Goal: Feedback & Contribution: Submit feedback/report problem

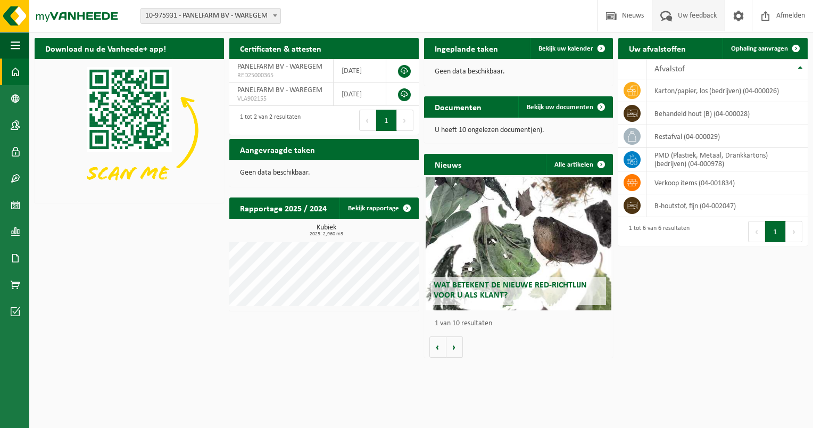
click at [698, 18] on span "Uw feedback" at bounding box center [697, 15] width 44 height 31
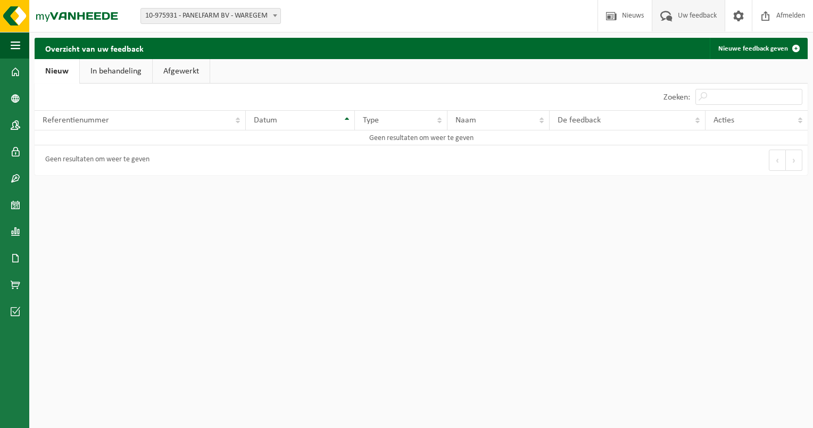
click at [123, 71] on link "In behandeling" at bounding box center [116, 71] width 72 height 24
click at [185, 76] on link "Afgewerkt" at bounding box center [182, 71] width 57 height 24
click at [60, 68] on link "Nieuw" at bounding box center [56, 71] width 43 height 24
click at [89, 144] on td "Geen resultaten om weer te geven" at bounding box center [421, 137] width 773 height 15
click at [139, 137] on td "Geen resultaten om weer te geven" at bounding box center [421, 137] width 773 height 15
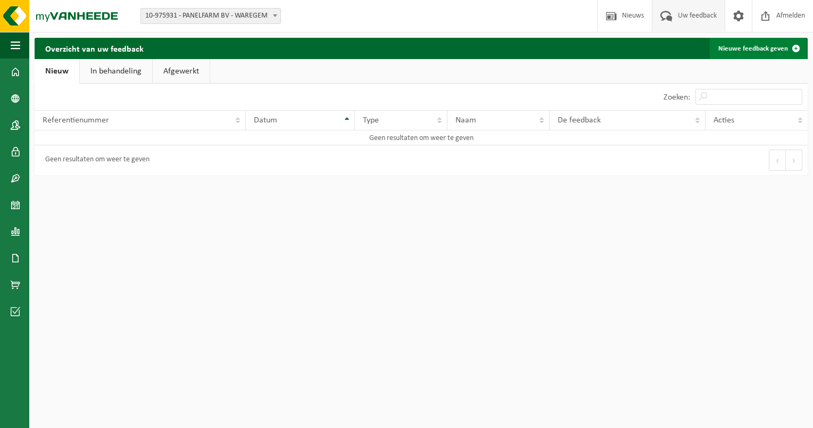
click at [765, 52] on link "Nieuwe feedback geven" at bounding box center [758, 48] width 97 height 21
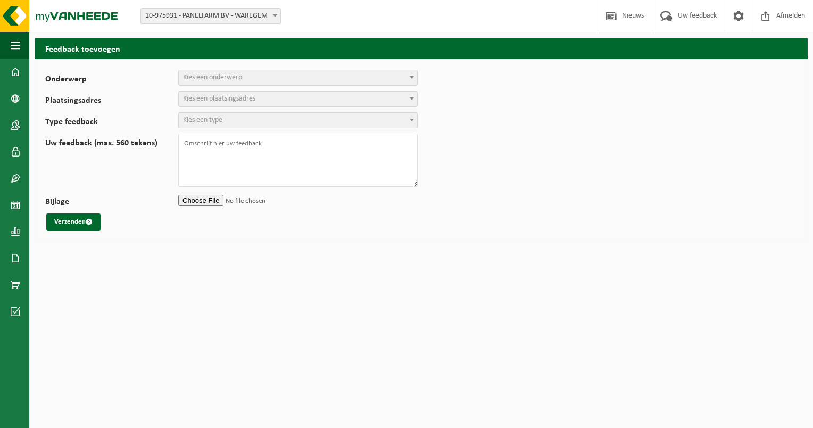
select select
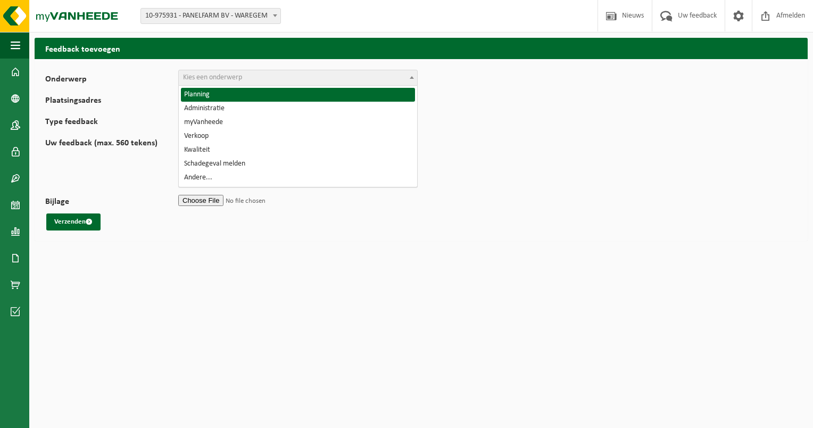
click at [292, 73] on span "Kies een onderwerp" at bounding box center [298, 77] width 238 height 15
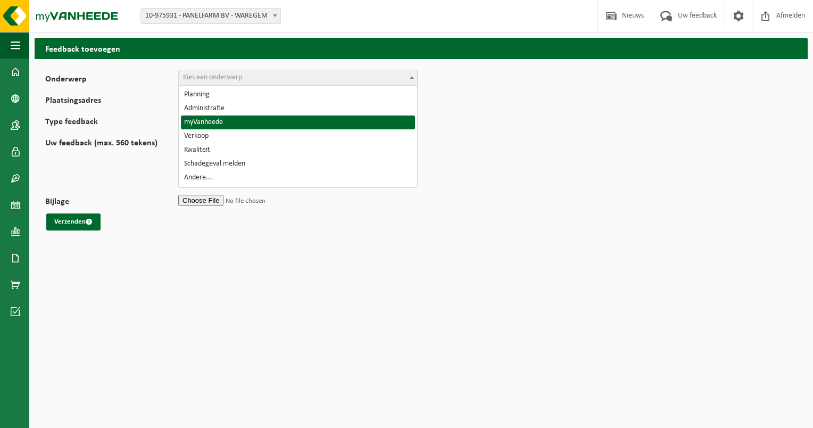
select select "11"
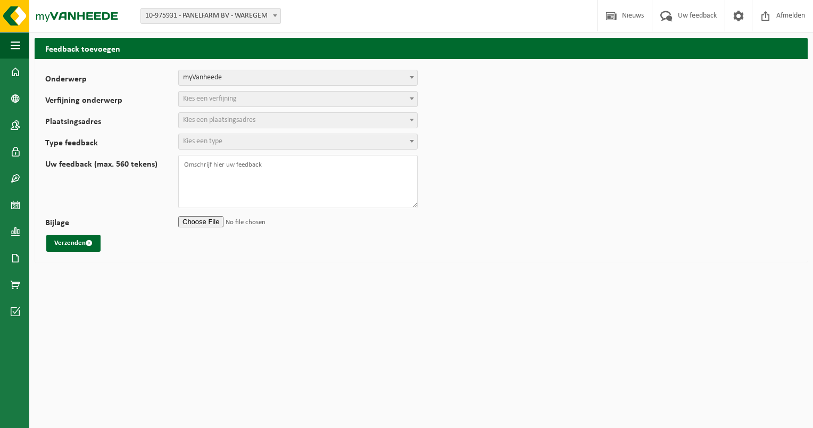
click at [233, 100] on span "Kies een verfijning" at bounding box center [210, 99] width 54 height 8
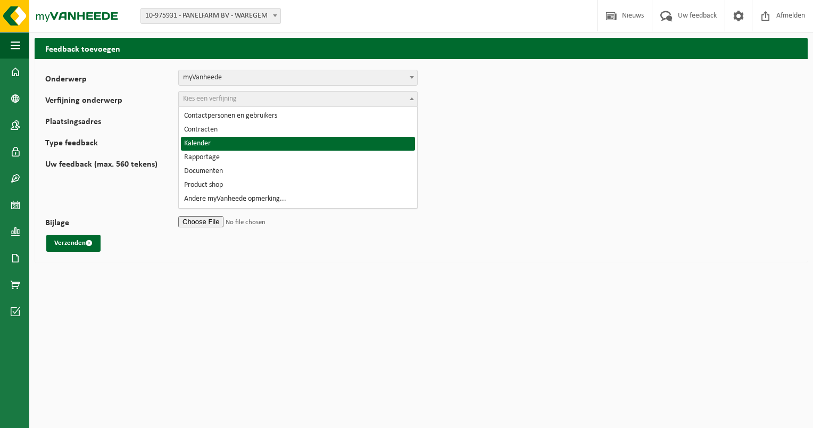
select select "14"
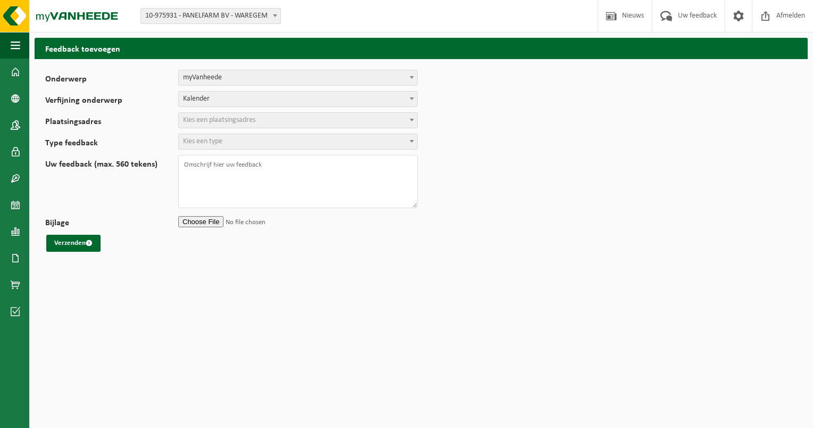
click at [219, 119] on span "Kies een plaatsingsadres" at bounding box center [219, 120] width 72 height 8
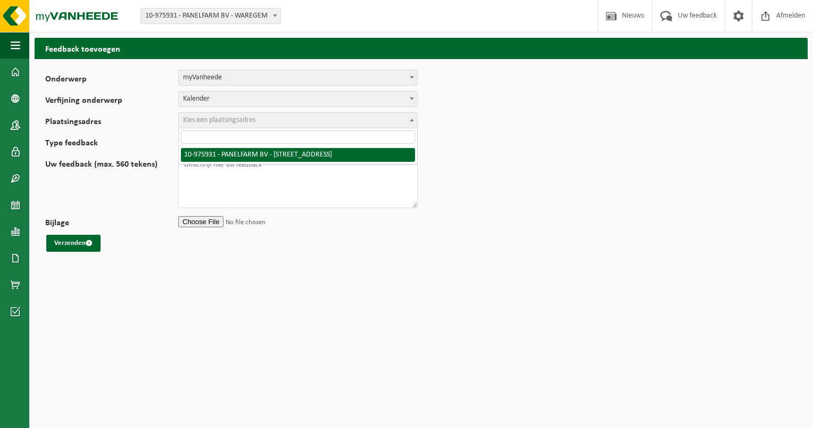
click at [257, 119] on span "Kies een plaatsingsadres" at bounding box center [298, 120] width 238 height 15
select select "158512"
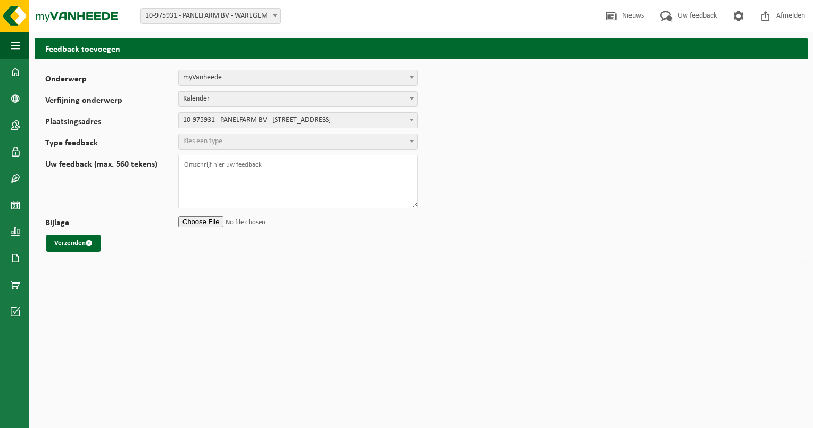
click at [238, 144] on span "Kies een type" at bounding box center [298, 141] width 238 height 15
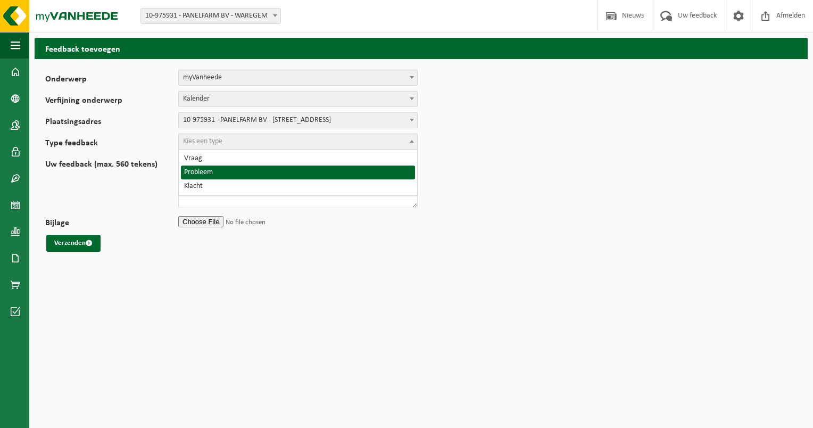
select select "ISS"
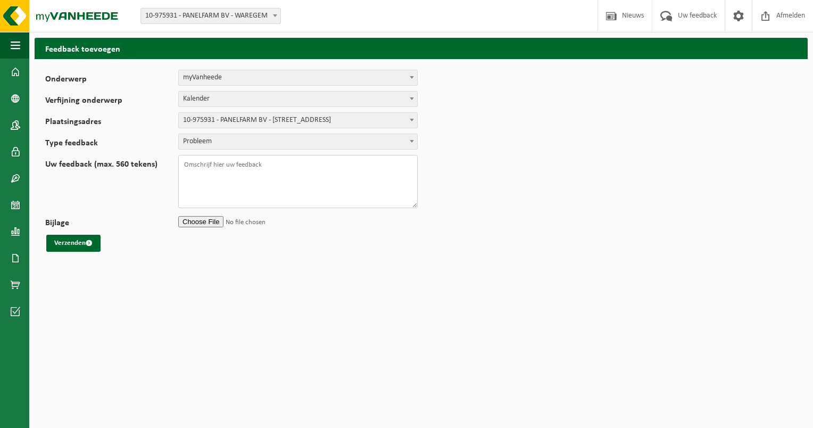
click at [233, 170] on textarea "Uw feedback (max. 560 tekens)" at bounding box center [297, 181] width 239 height 53
drag, startPoint x: 221, startPoint y: 188, endPoint x: 141, endPoint y: 151, distance: 88.8
click at [141, 151] on form "Onderwerp Planning Administratie myVanheede Verkoop Kwaliteit Schadegeval melde…" at bounding box center [421, 161] width 752 height 182
paste textarea ""De hoge palletbox van 1400 liter kan momenteel niet via de app worden aangevra…"
click at [187, 161] on textarea ""De hoge palletbox van 1400 liter kan momenteel niet via de app worden aangevra…" at bounding box center [297, 181] width 239 height 53
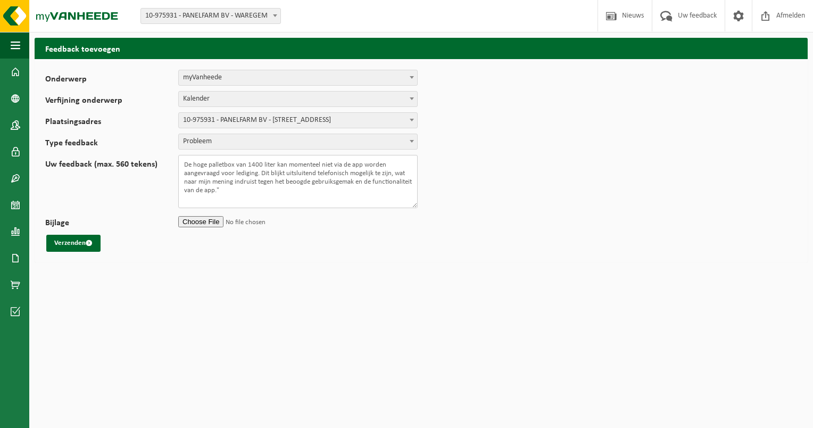
click at [301, 191] on textarea "De hoge palletbox van 1400 liter kan momenteel niet via de app worden aangevraa…" at bounding box center [297, 181] width 239 height 53
type textarea "De hoge palletbox van 1400 liter kan momenteel niet via de app worden aangevraa…"
click at [92, 239] on button "Verzenden" at bounding box center [73, 243] width 54 height 17
